Goal: Use online tool/utility: Use online tool/utility

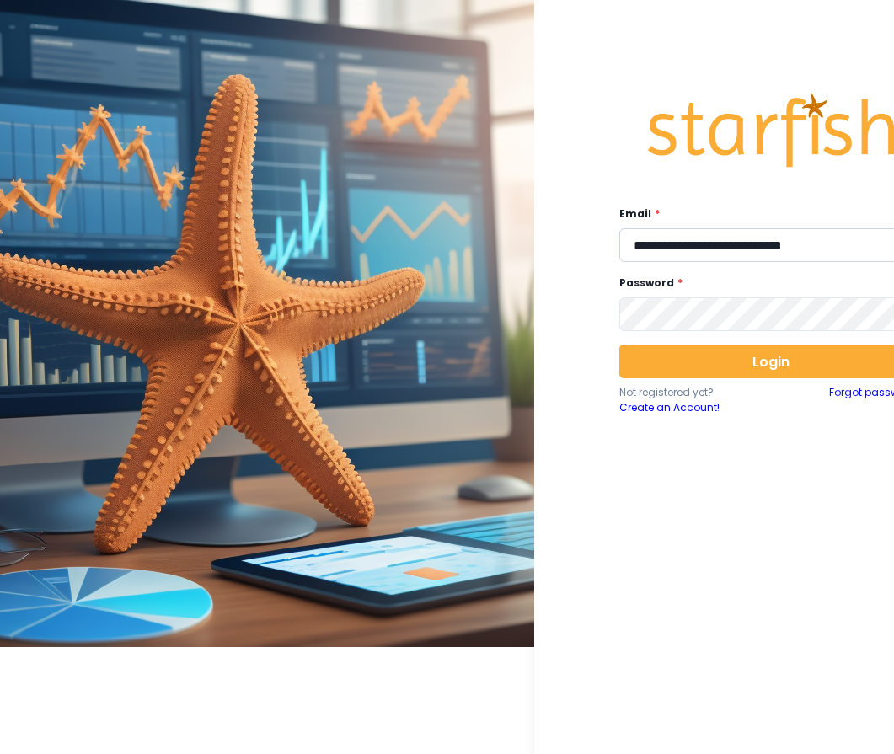
click at [708, 238] on input "**********" at bounding box center [770, 245] width 303 height 34
type input "**********"
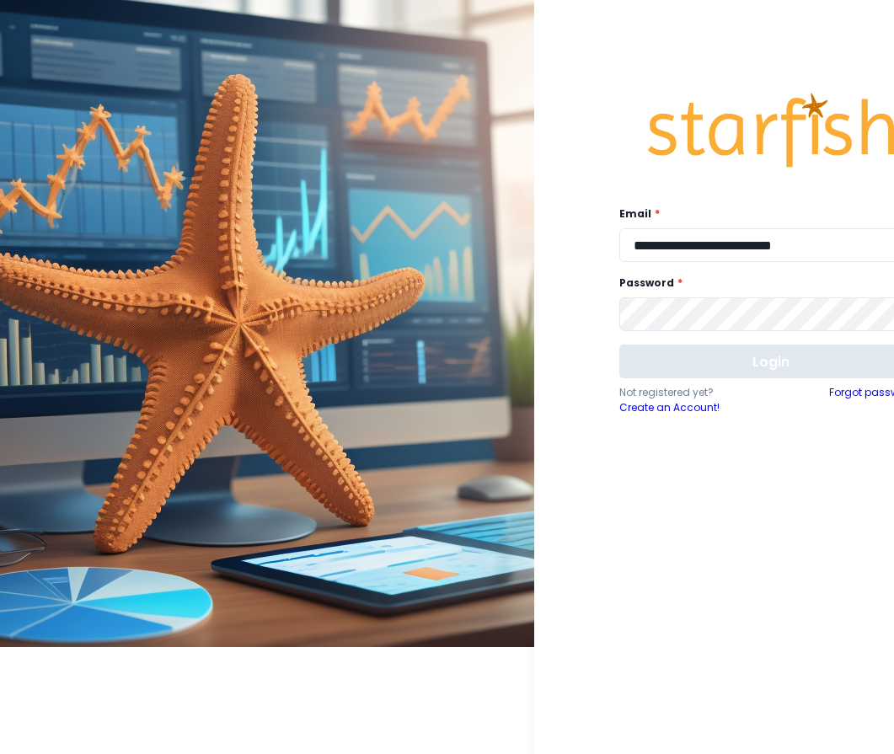
click at [691, 356] on button "Login" at bounding box center [770, 361] width 303 height 34
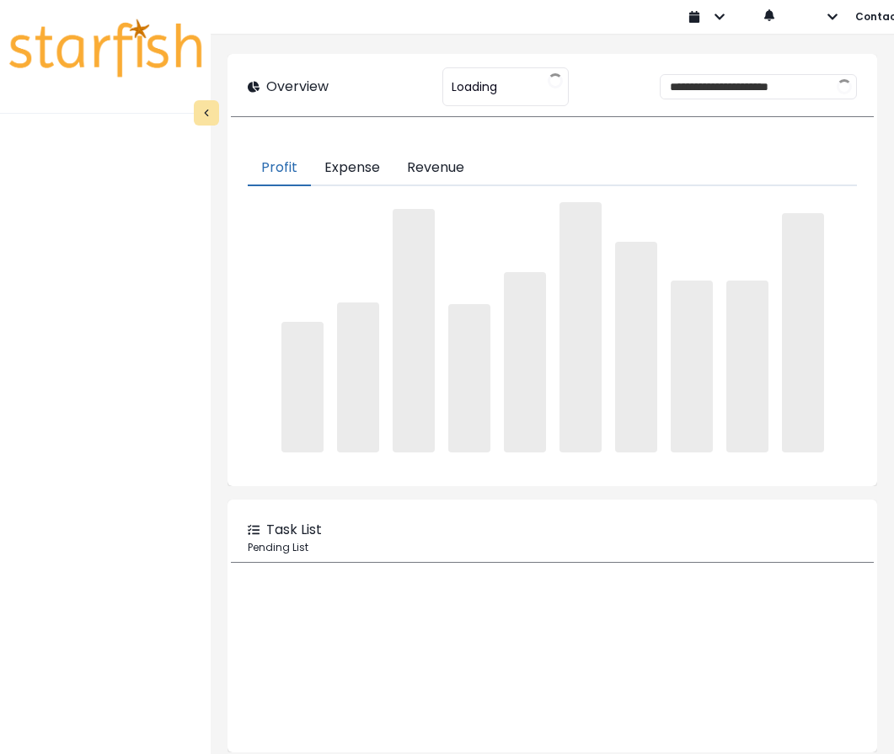
type input "********"
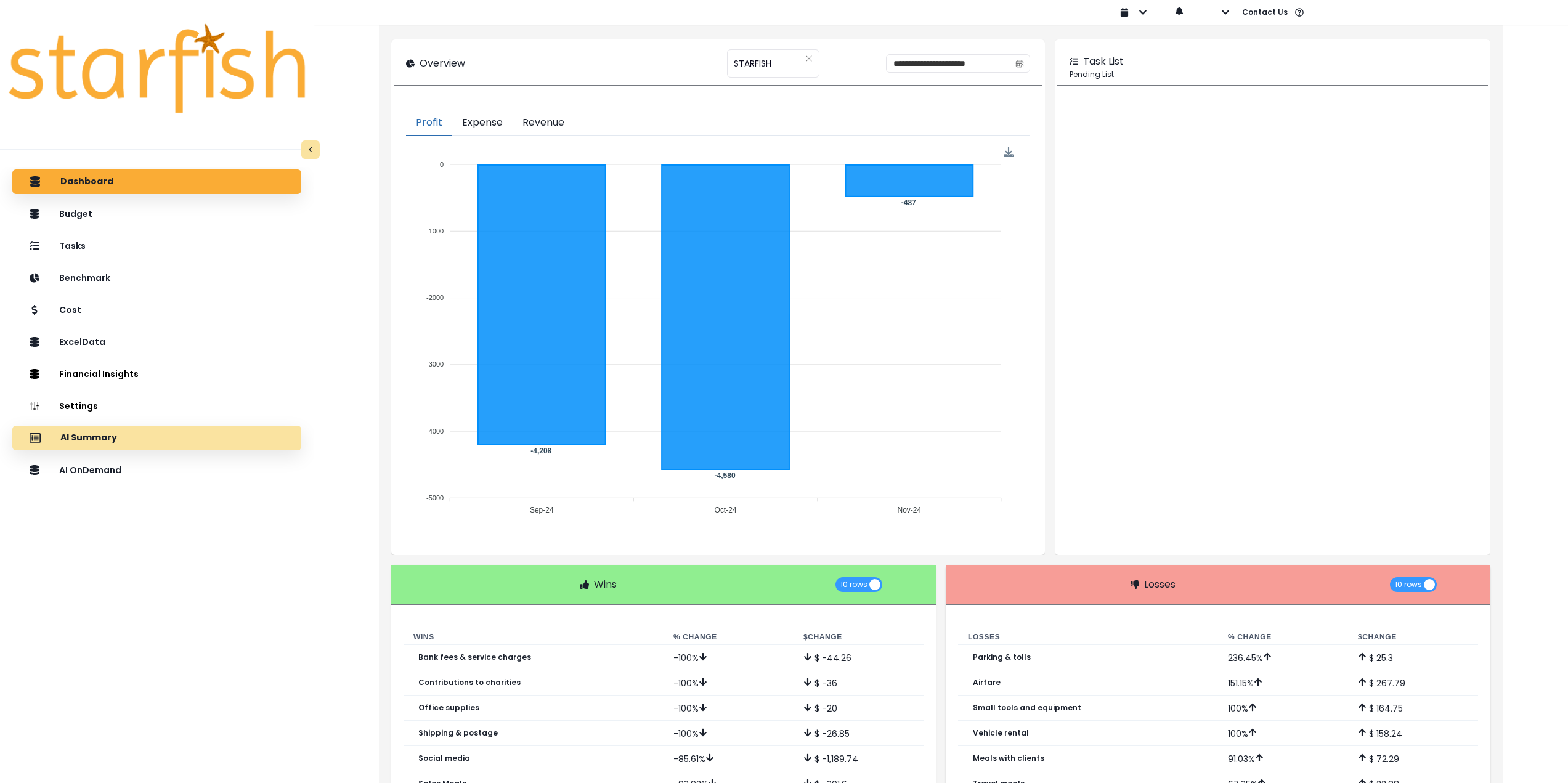
click at [154, 435] on div "AI Summary" at bounding box center [157, 438] width 269 height 26
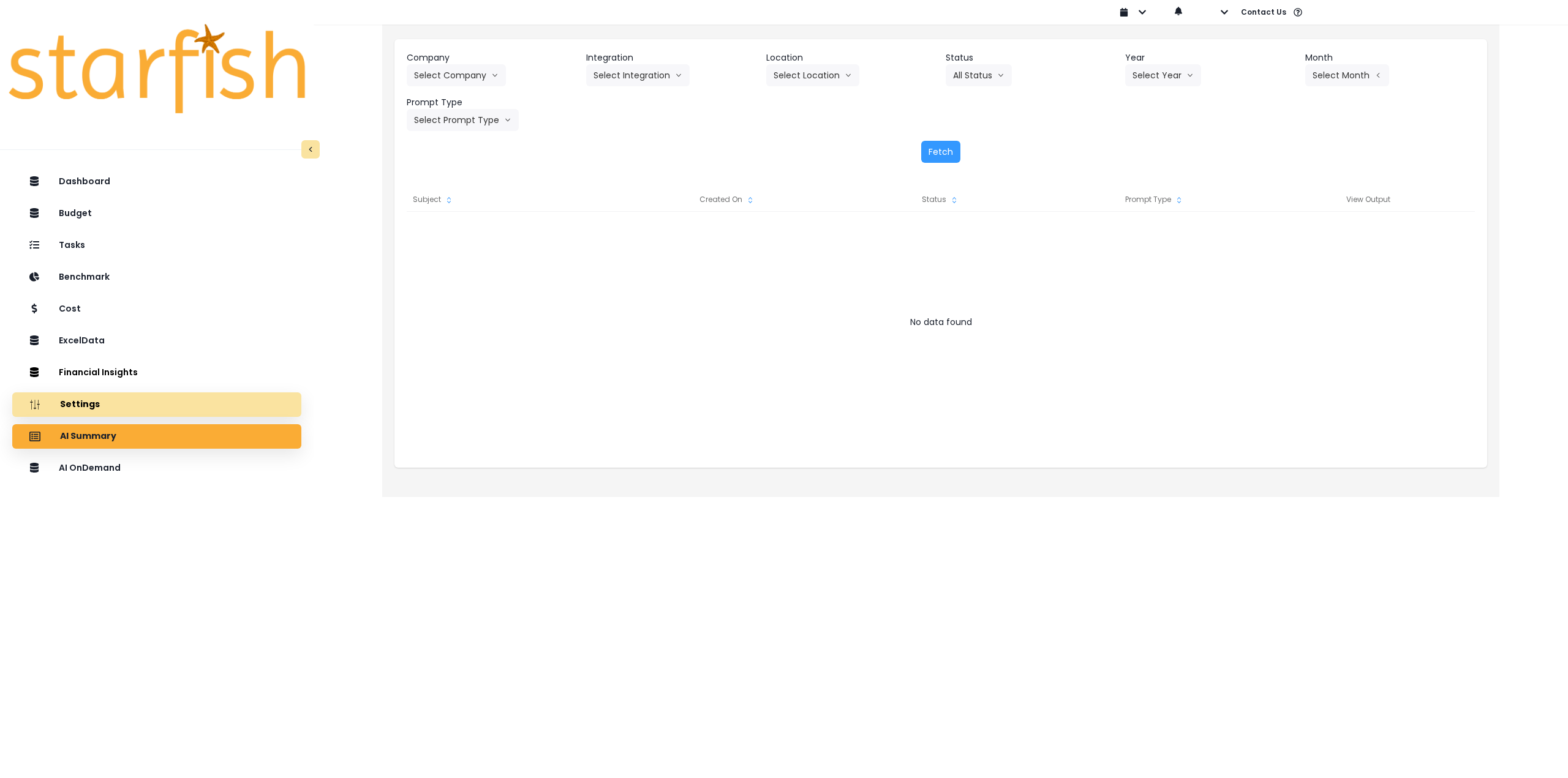
drag, startPoint x: 137, startPoint y: 472, endPoint x: 227, endPoint y: 415, distance: 106.5
click at [137, 471] on div "AI OnDemand" at bounding box center [156, 468] width 270 height 25
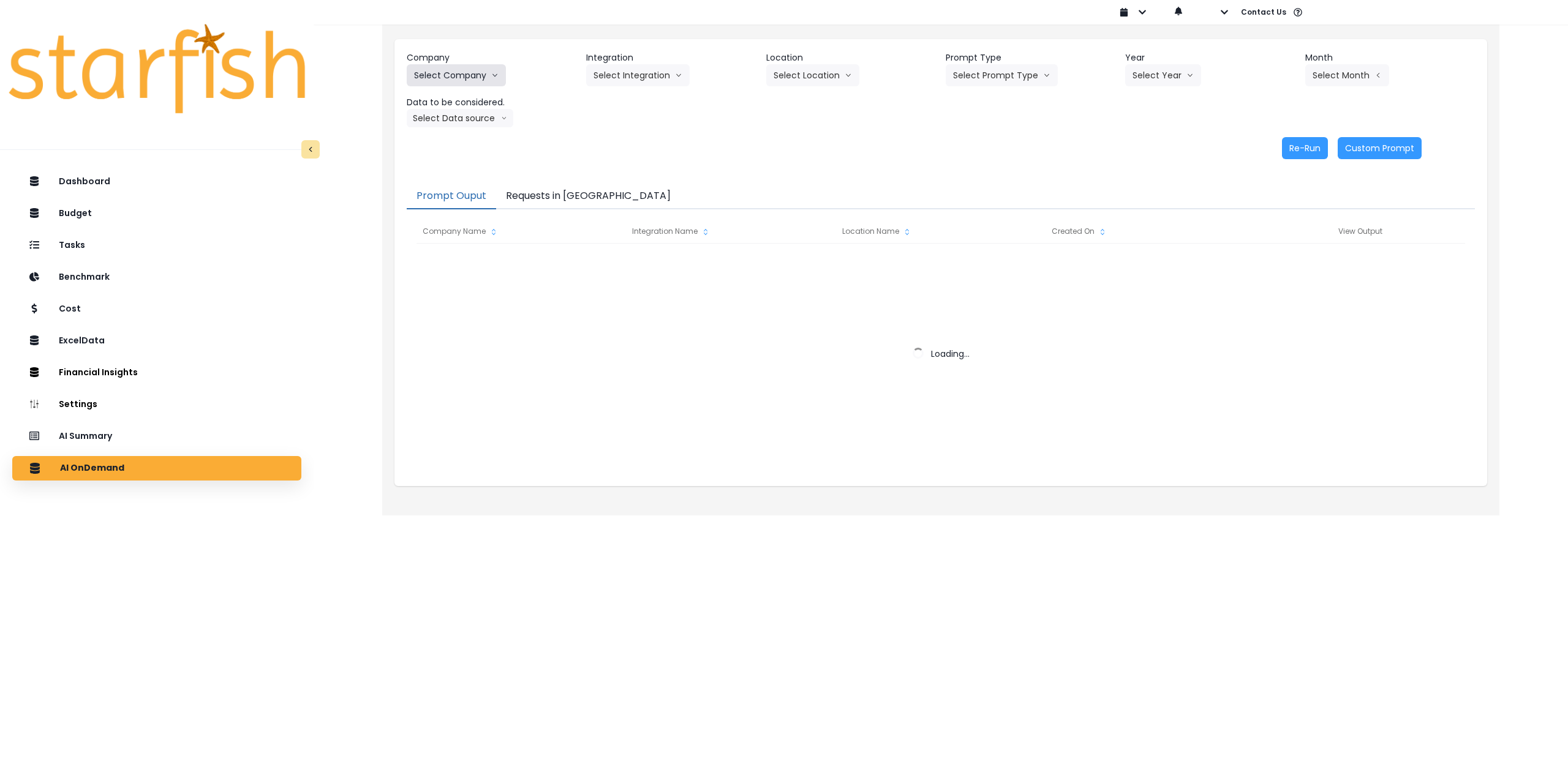
click at [487, 71] on button "Select Company" at bounding box center [456, 75] width 99 height 22
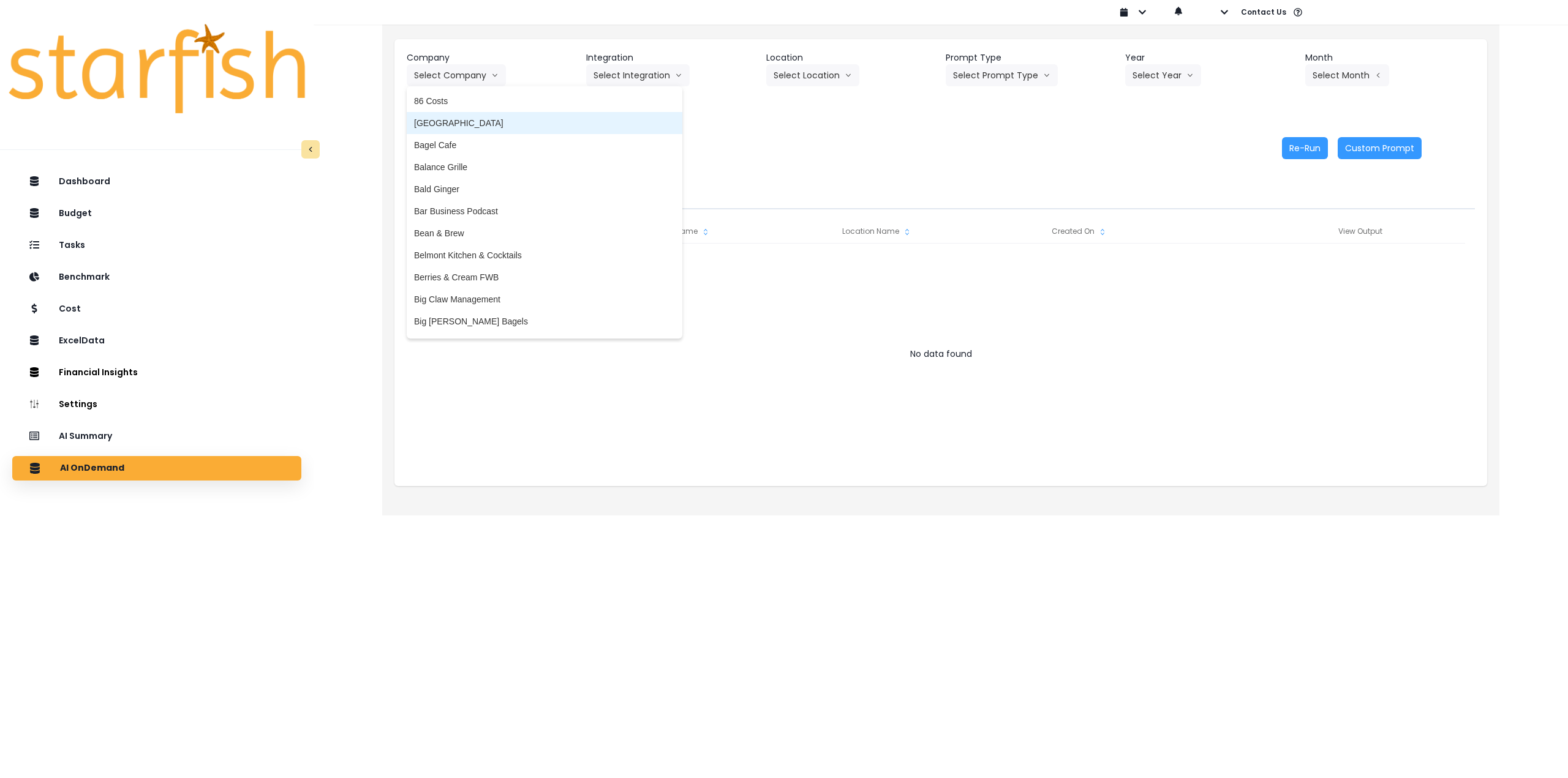
click at [468, 128] on span "[GEOGRAPHIC_DATA]" at bounding box center [544, 123] width 261 height 12
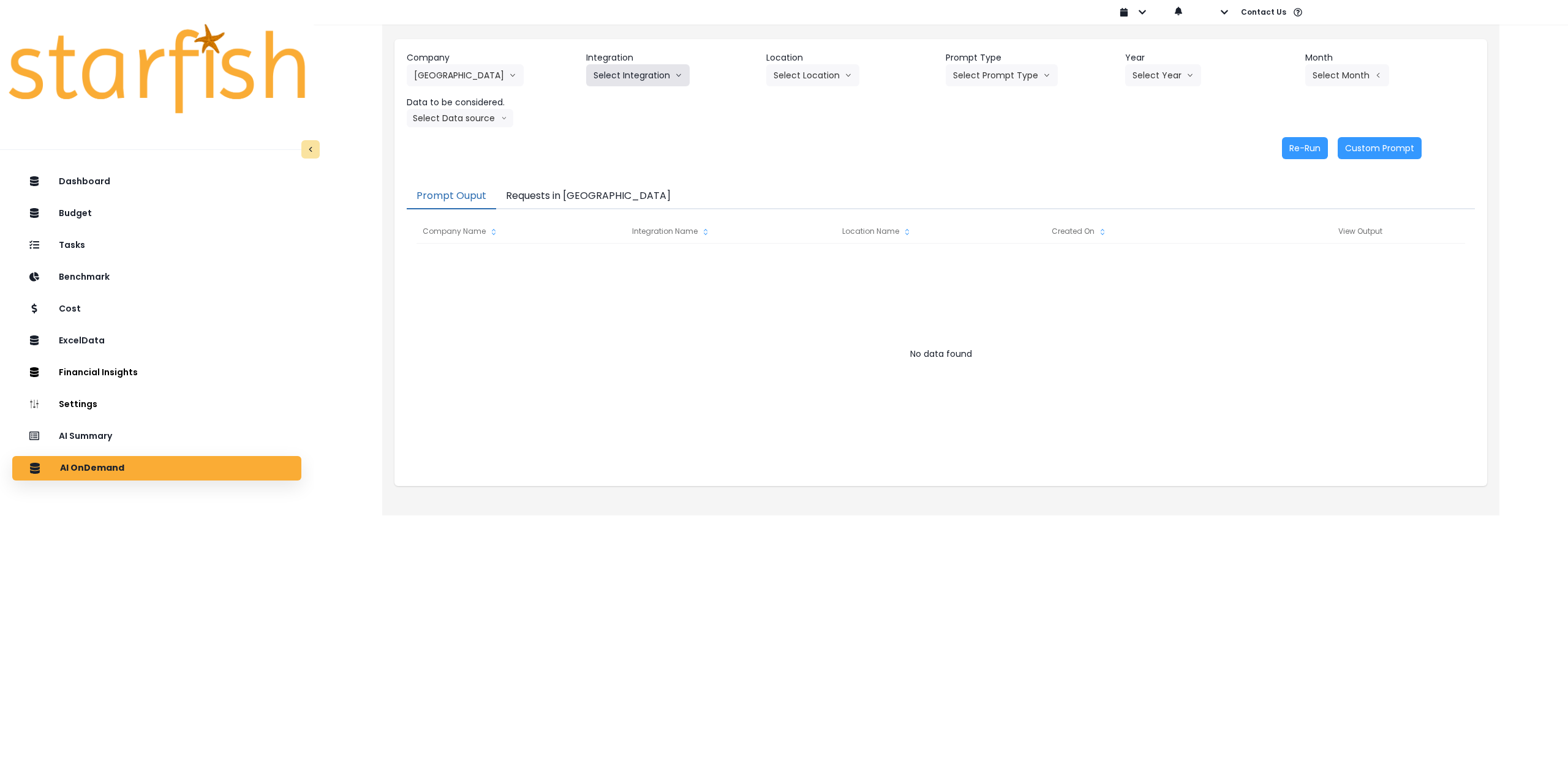
click at [623, 81] on button "Select Integration" at bounding box center [638, 75] width 103 height 22
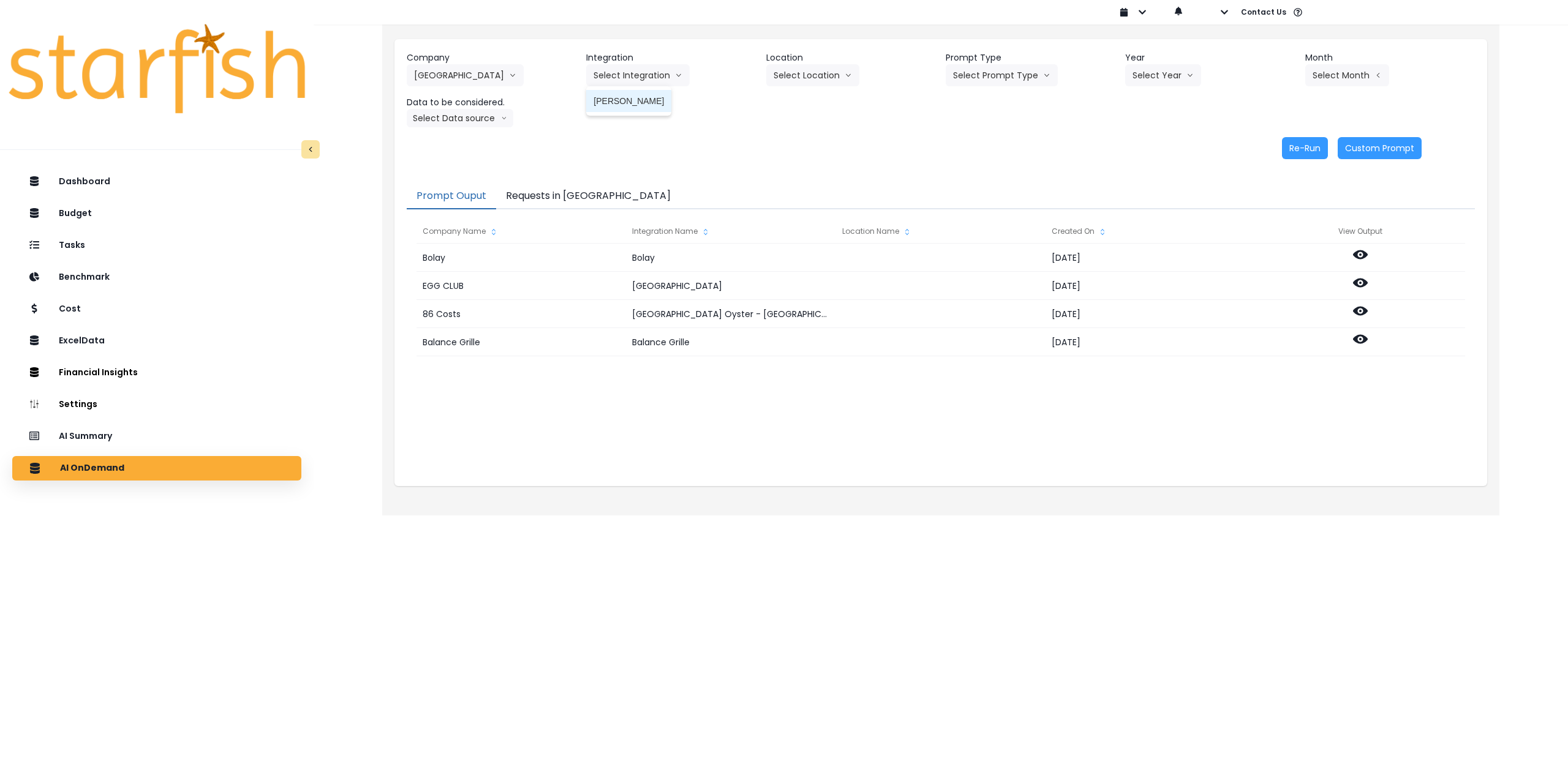
click at [618, 103] on span "[PERSON_NAME]" at bounding box center [628, 101] width 71 height 12
click at [649, 79] on button "Select Location" at bounding box center [813, 75] width 93 height 22
drag, startPoint x: 799, startPoint y: 107, endPoint x: 807, endPoint y: 107, distance: 8.0
click at [649, 107] on li "All Locations" at bounding box center [798, 101] width 63 height 22
click at [649, 85] on button "Select Prompt Type" at bounding box center [1001, 75] width 112 height 22
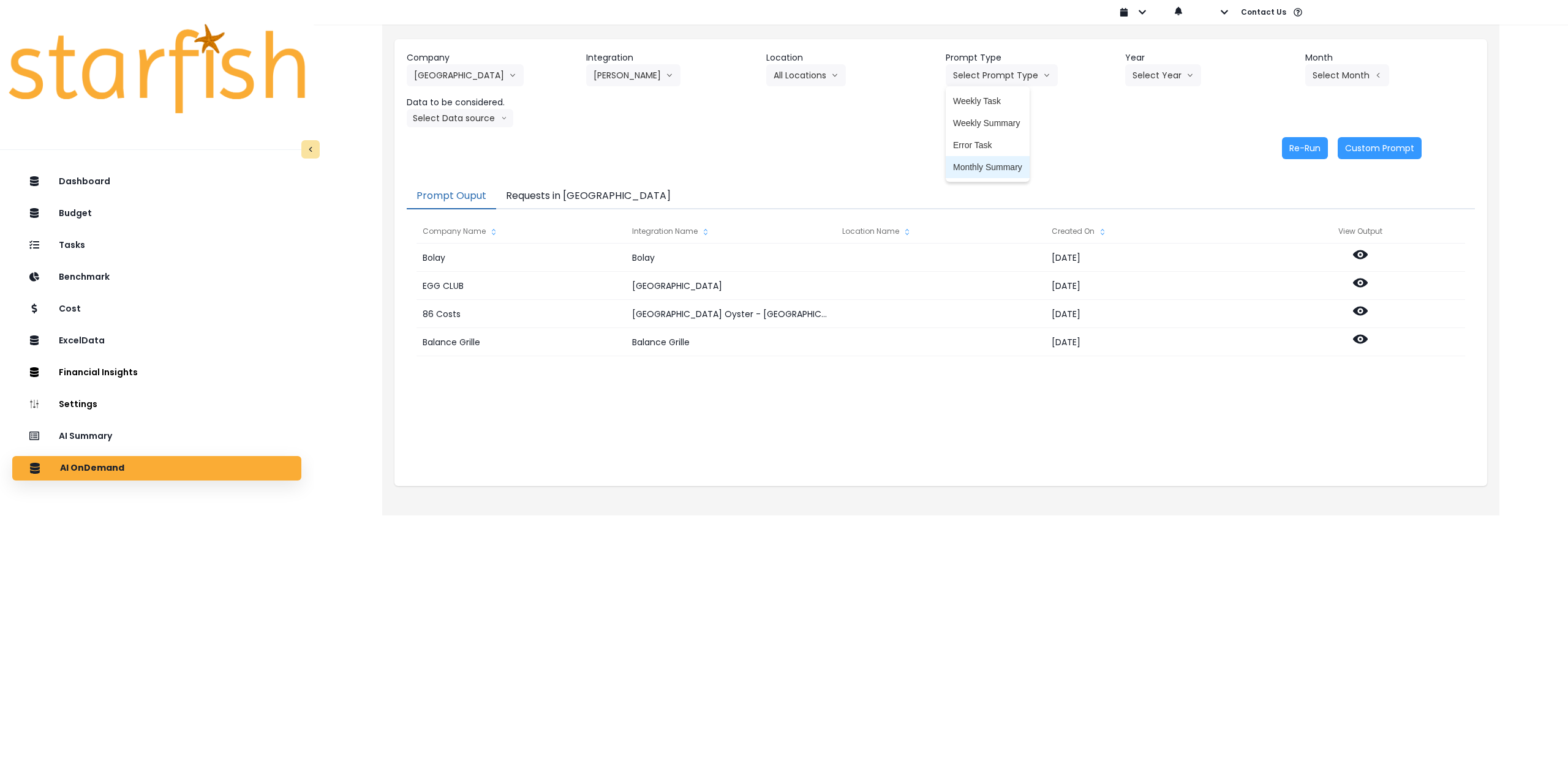
click at [649, 159] on li "Monthly Summary" at bounding box center [987, 167] width 84 height 22
click at [649, 78] on button "Select Year" at bounding box center [1163, 75] width 76 height 22
click at [649, 145] on span "2025" at bounding box center [1142, 145] width 19 height 12
click at [649, 79] on button "Select Month" at bounding box center [1347, 75] width 84 height 22
click at [649, 206] on span "July" at bounding box center [1286, 211] width 24 height 12
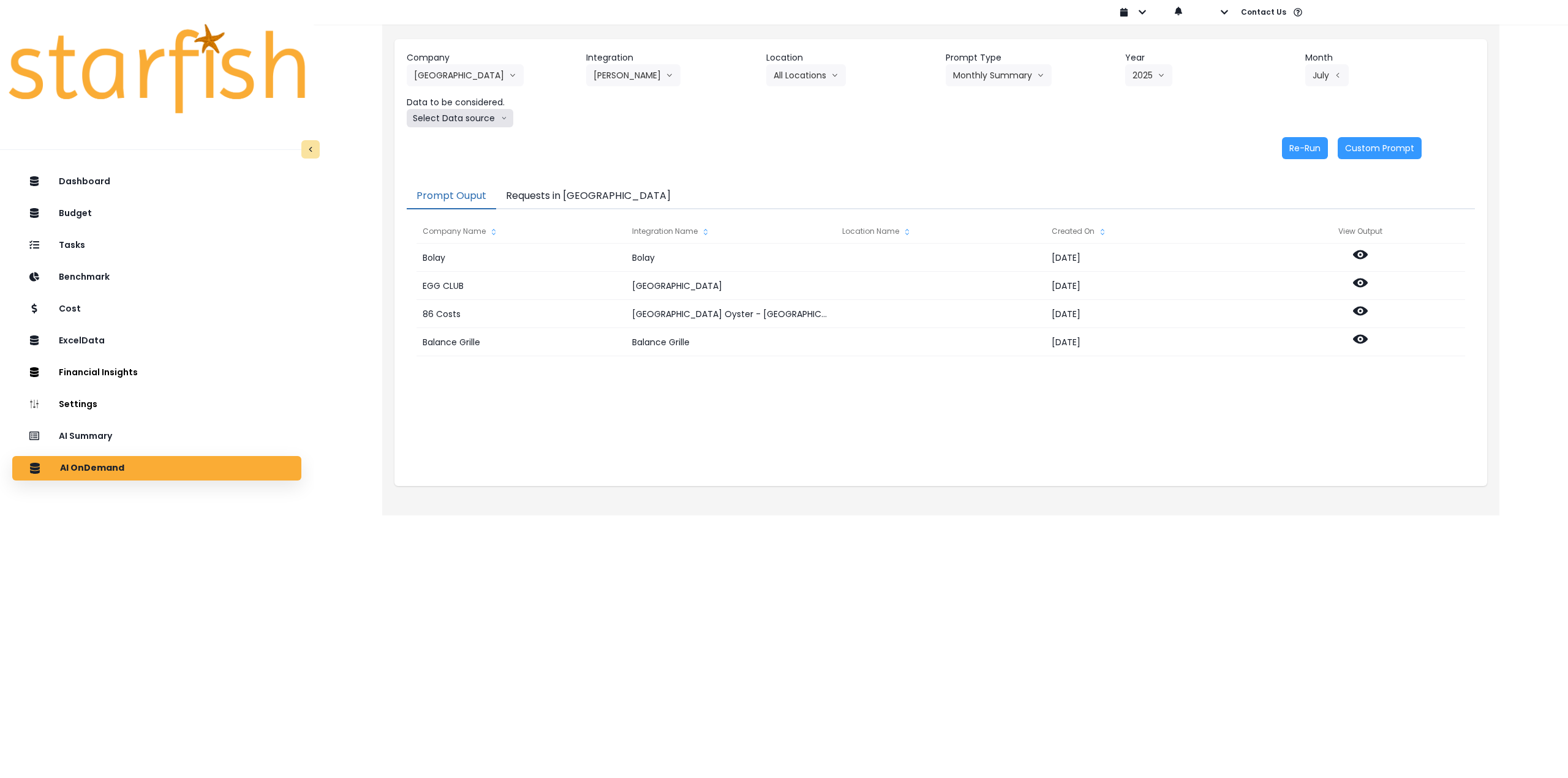
click at [463, 117] on button "Select Data source" at bounding box center [460, 118] width 107 height 18
click at [451, 141] on span "Comparison overtime" at bounding box center [455, 142] width 81 height 12
click at [649, 145] on button "Re-Run" at bounding box center [1305, 148] width 46 height 22
click at [493, 116] on button "Comparison overtime" at bounding box center [465, 118] width 119 height 18
click at [456, 170] on li "Location Analysis" at bounding box center [455, 164] width 96 height 22
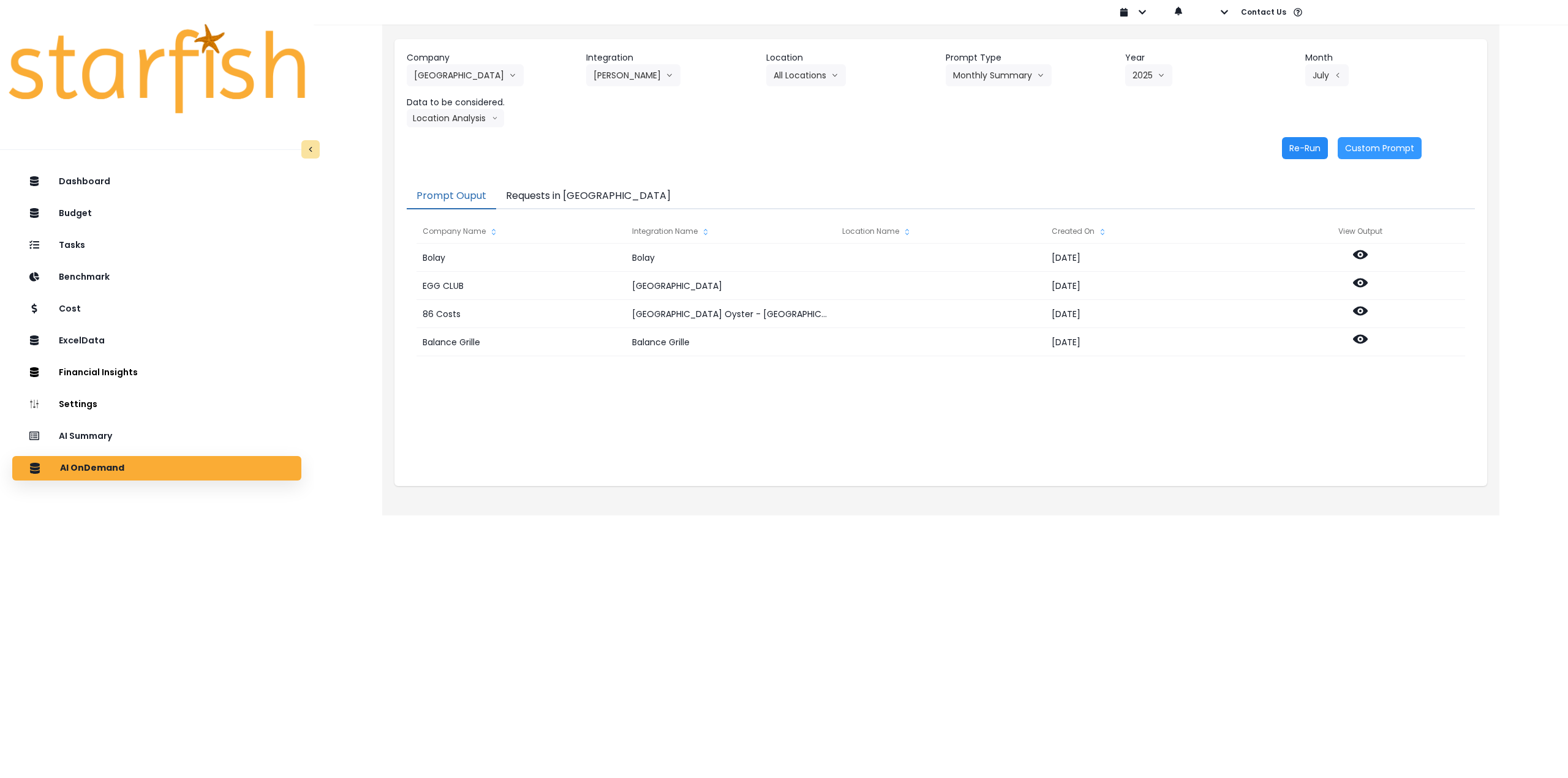
click at [649, 148] on button "Re-Run" at bounding box center [1305, 148] width 46 height 22
